Goal: Transaction & Acquisition: Purchase product/service

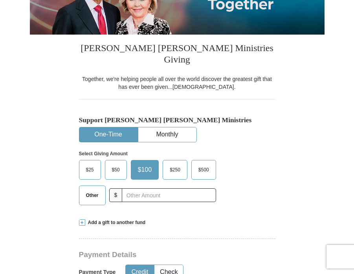
scroll to position [196, 0]
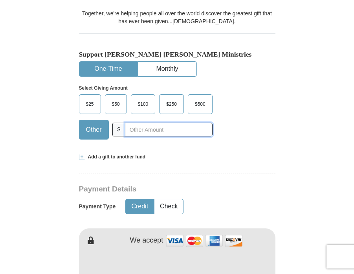
click at [136, 123] on input "text" at bounding box center [168, 130] width 87 height 14
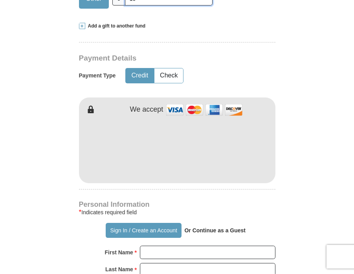
scroll to position [393, 0]
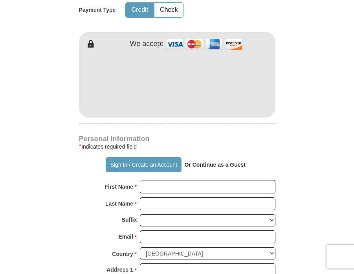
type input "10"
click at [196, 180] on input "First Name *" at bounding box center [208, 186] width 136 height 13
type input "andre"
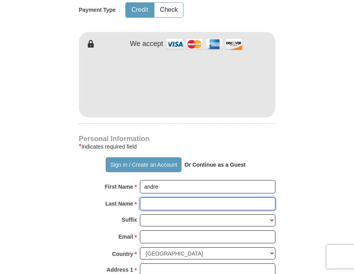
type input "[PERSON_NAME]"
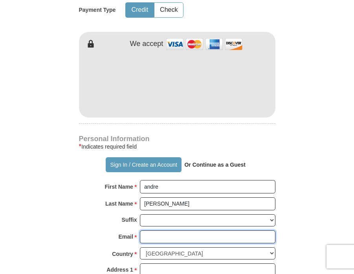
type input "[EMAIL_ADDRESS][DOMAIN_NAME]"
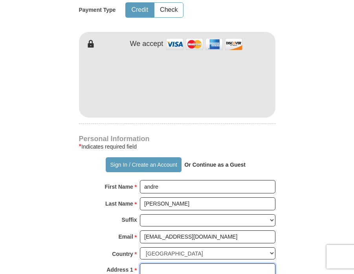
type input "p.o box 171"
type input "[GEOGRAPHIC_DATA]"
select select "VA"
type input "23306"
type input "7577101509"
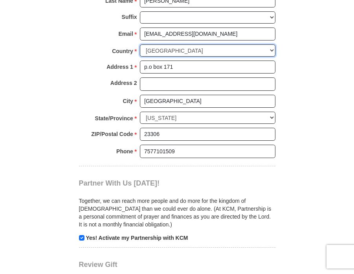
scroll to position [661, 0]
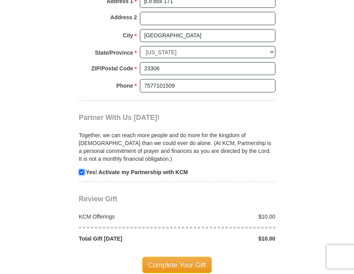
click at [83, 169] on input "checkbox" at bounding box center [81, 171] width 5 height 5
checkbox input "false"
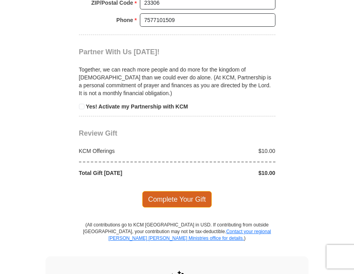
click at [168, 191] on span "Complete Your Gift" at bounding box center [177, 199] width 70 height 16
